Goal: Information Seeking & Learning: Learn about a topic

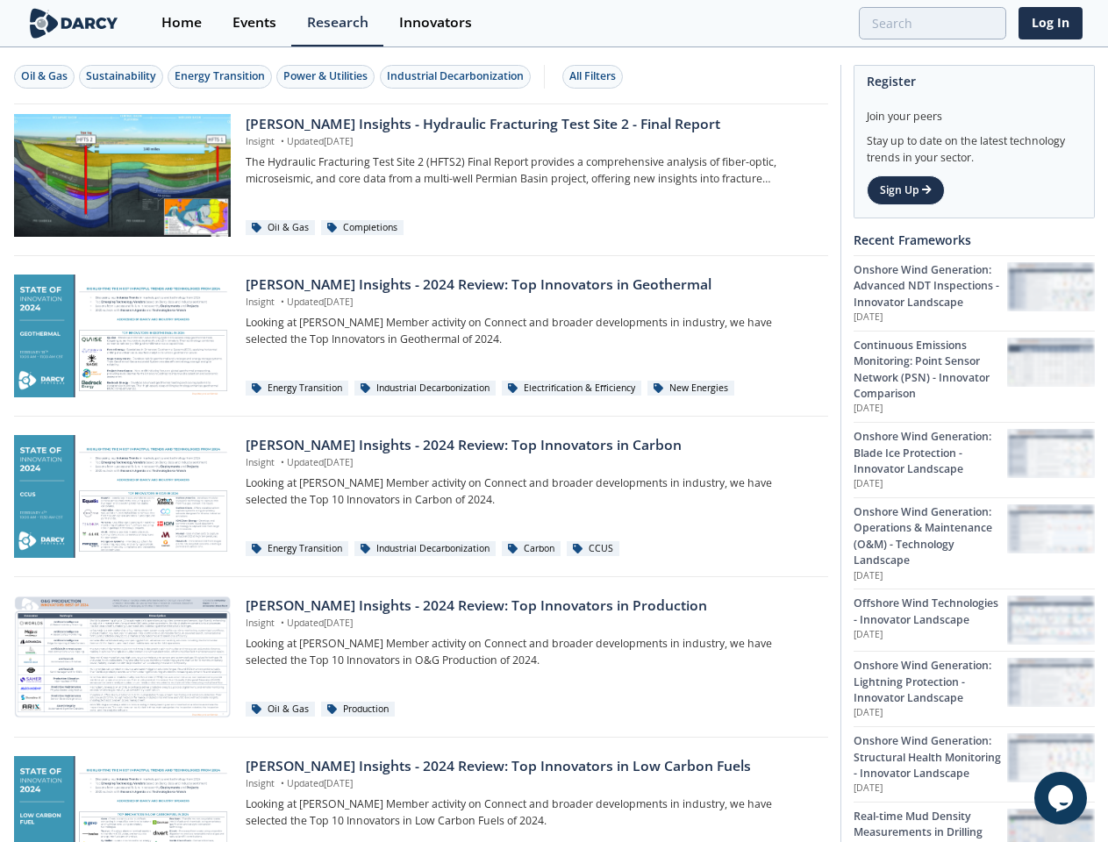
click at [45, 76] on div "Oil & Gas" at bounding box center [44, 76] width 46 height 16
click at [122, 76] on div "Sustainability" at bounding box center [121, 76] width 70 height 16
click at [221, 76] on div "Energy Transition" at bounding box center [220, 76] width 90 height 16
click at [328, 76] on div "Power & Utilities" at bounding box center [325, 76] width 84 height 16
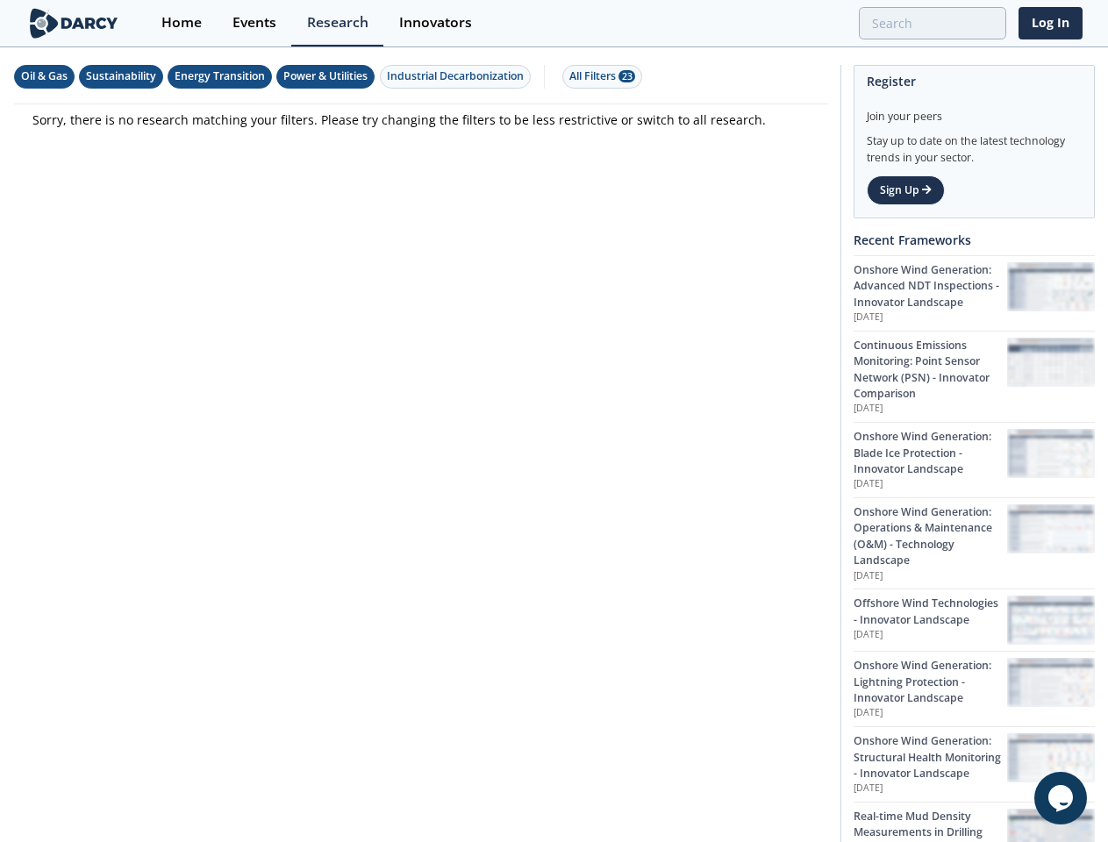
click at [458, 76] on div "Industrial Decarbonization" at bounding box center [455, 76] width 137 height 16
